Goal: Information Seeking & Learning: Find specific fact

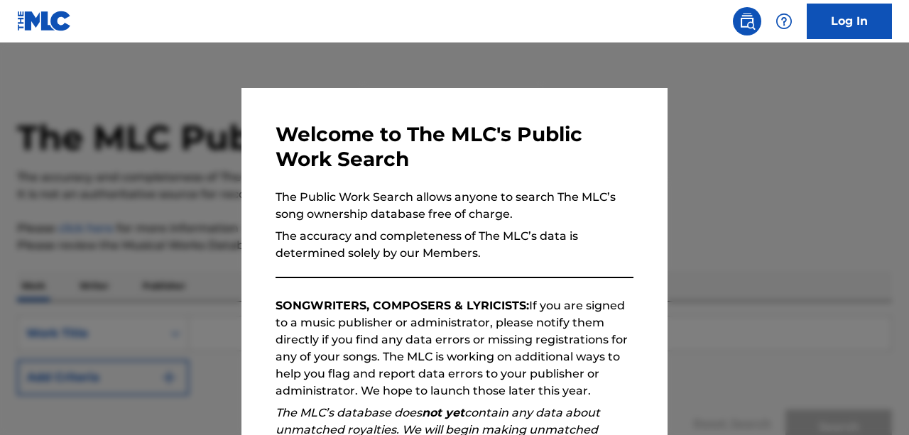
scroll to position [136, 0]
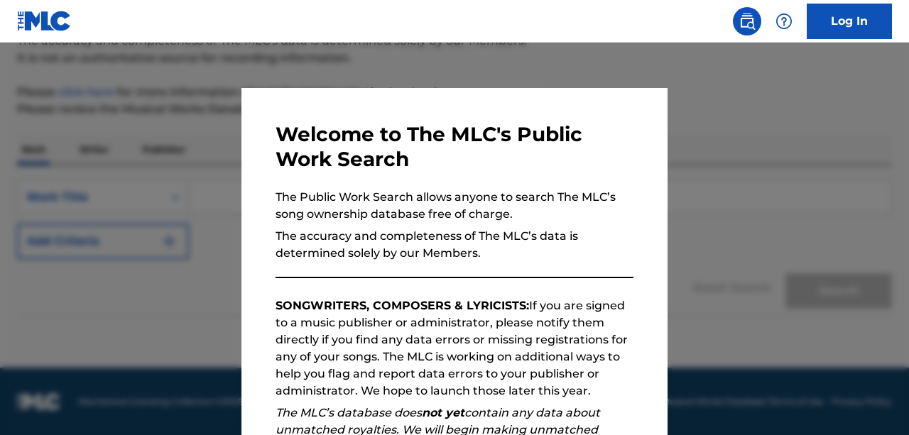
click at [624, 288] on div "Welcome to The MLC's Public Work Search The Public Work Search allows anyone to…" at bounding box center [455, 369] width 358 height 494
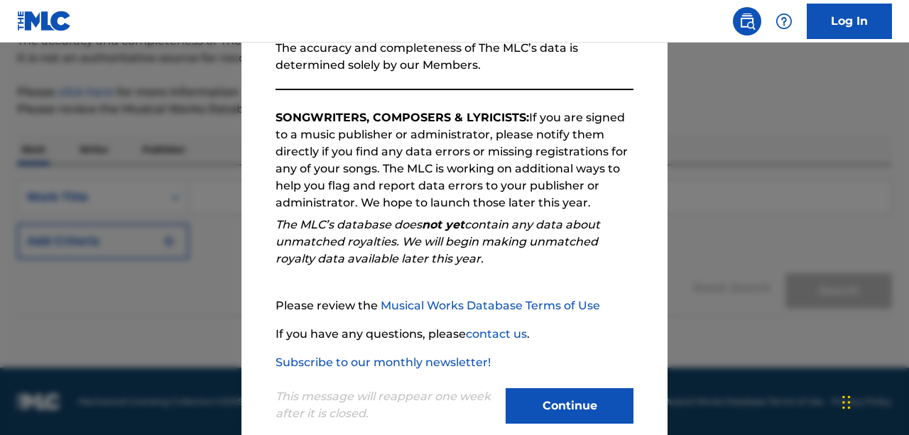
scroll to position [214, 0]
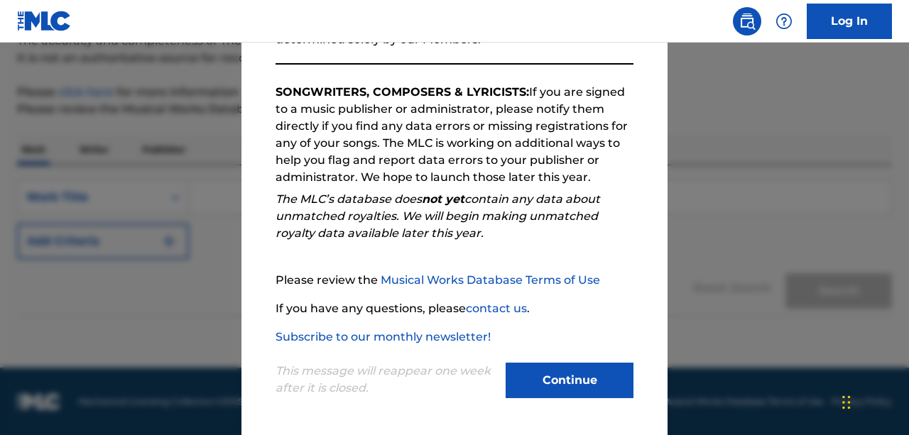
click at [568, 377] on button "Continue" at bounding box center [570, 381] width 128 height 36
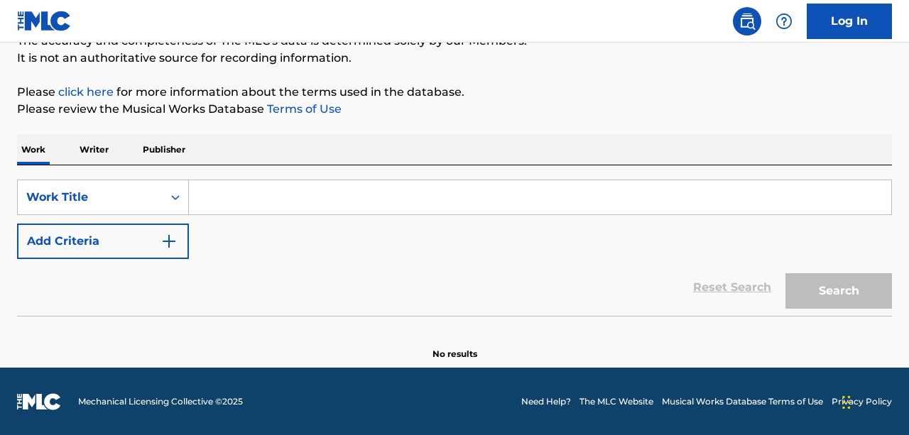
click at [229, 201] on input "Search Form" at bounding box center [540, 197] width 702 height 34
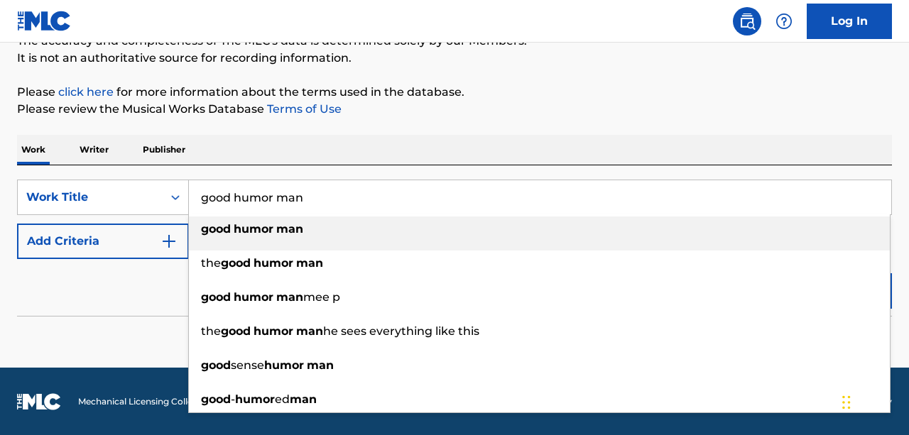
type input "good humor man"
click at [366, 140] on div "Work Writer Publisher" at bounding box center [454, 150] width 875 height 30
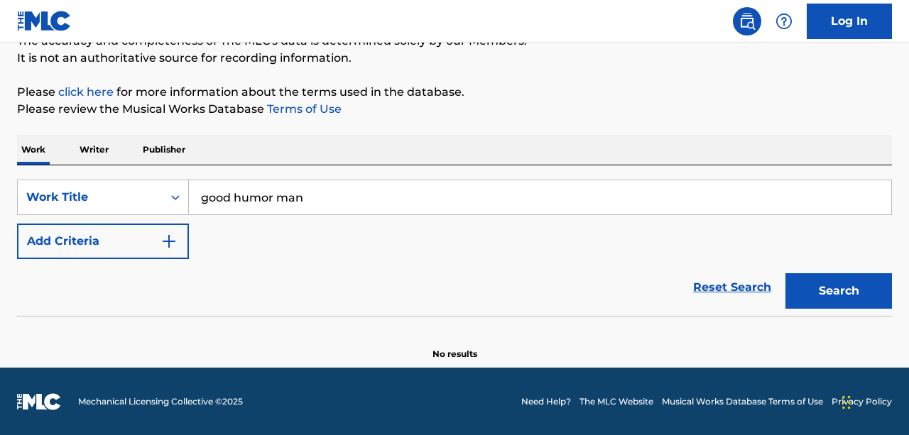
click at [182, 249] on button "Add Criteria" at bounding box center [103, 242] width 172 height 36
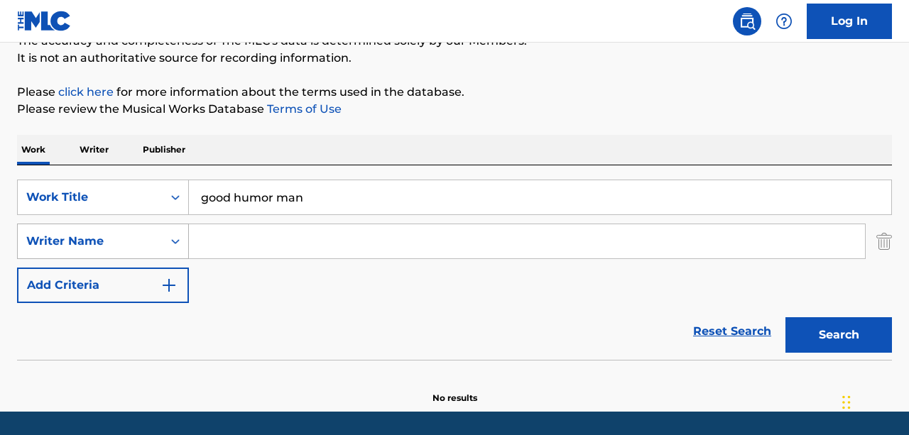
click at [175, 247] on icon "Search Form" at bounding box center [175, 241] width 14 height 14
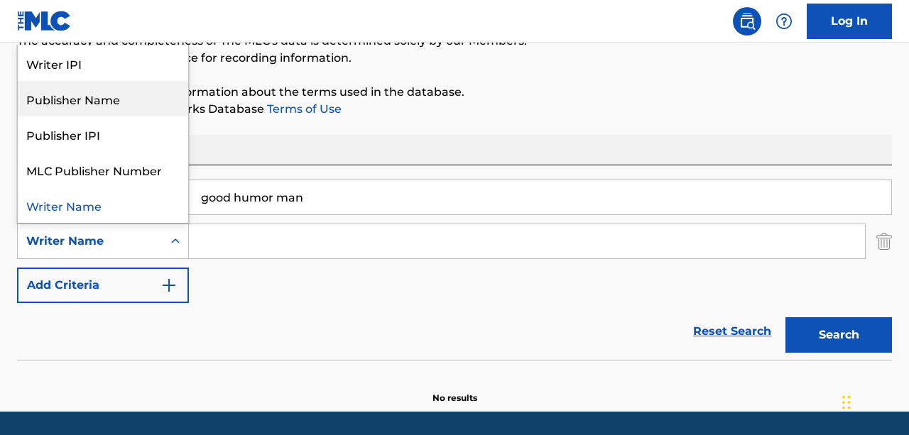
click at [149, 104] on div "Publisher Name" at bounding box center [103, 99] width 170 height 36
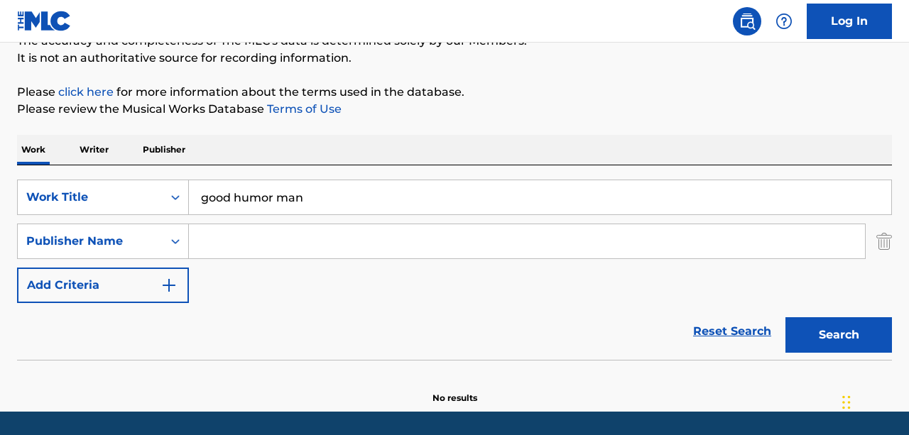
click at [231, 244] on input "Search Form" at bounding box center [527, 241] width 676 height 34
type input "hubtones music co"
click at [835, 329] on button "Search" at bounding box center [838, 335] width 107 height 36
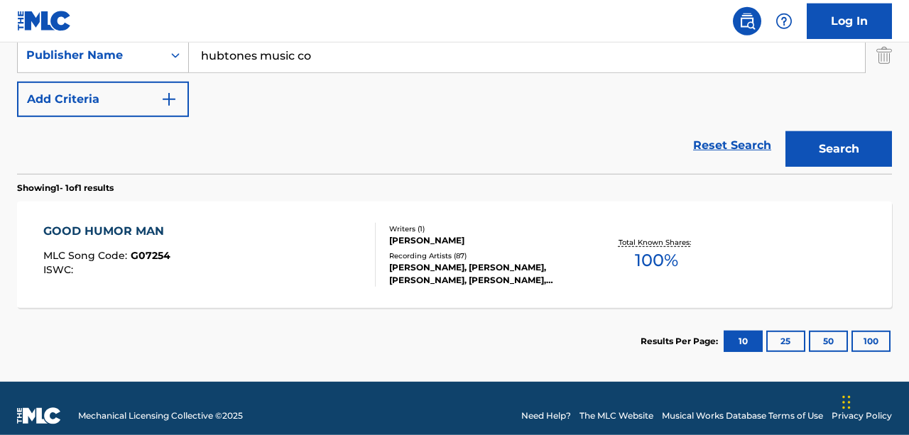
scroll to position [337, 0]
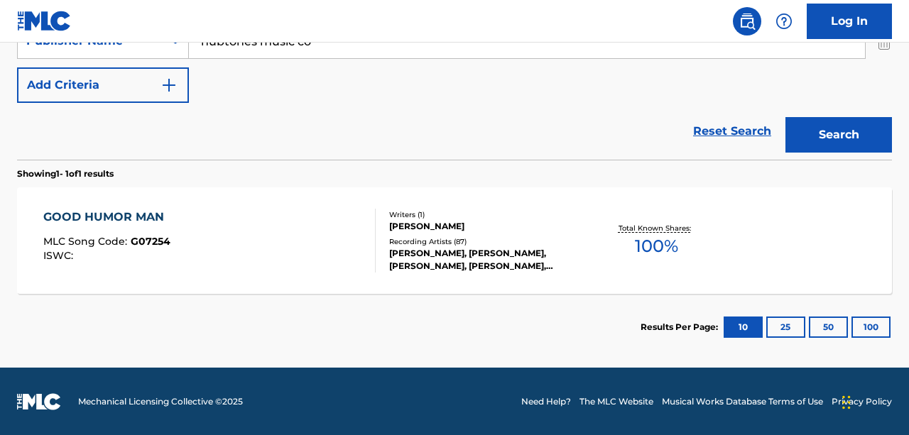
click at [86, 214] on div "GOOD HUMOR MAN" at bounding box center [107, 217] width 128 height 17
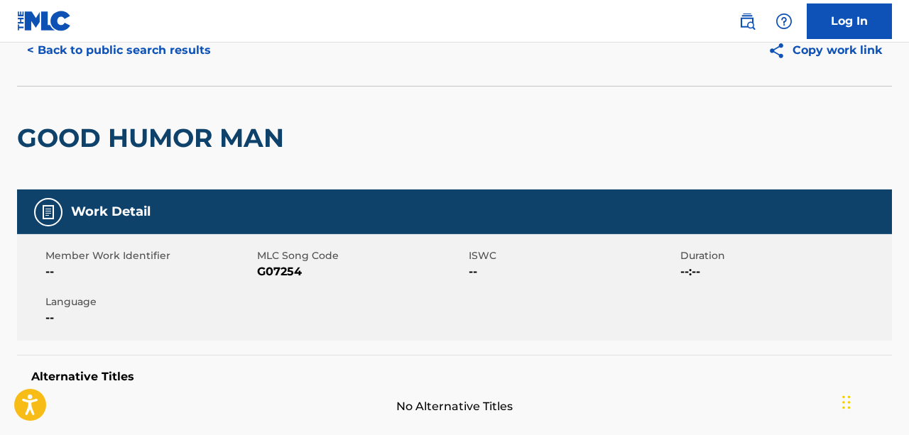
scroll to position [193, 0]
